Goal: Task Accomplishment & Management: Manage account settings

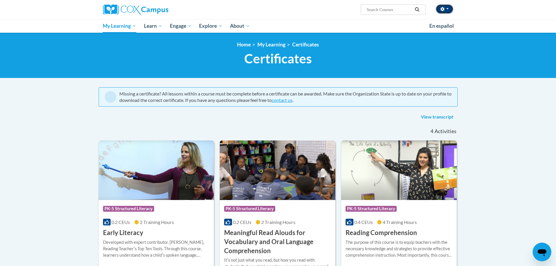
click at [449, 11] on button "button" at bounding box center [443, 8] width 17 height 9
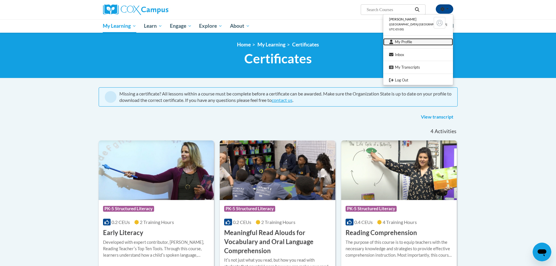
click at [415, 42] on link "My Profile" at bounding box center [418, 41] width 70 height 7
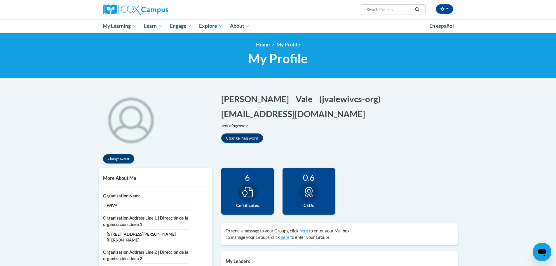
click at [413, 116] on div "Jennifer Edit Screen Name Jennifer Save Vale Edit Screen Name Vale Save (jvalew…" at bounding box center [339, 118] width 236 height 50
click at [455, 133] on div "Change avatar Jennifer Edit Screen Name Jennifer Save Vale Edit Screen Name Val…" at bounding box center [277, 127] width 367 height 81
click at [456, 133] on div "Change avatar Jennifer Edit Screen Name Jennifer Save Vale Edit Screen Name Val…" at bounding box center [277, 127] width 367 height 81
